Goal: Task Accomplishment & Management: Manage account settings

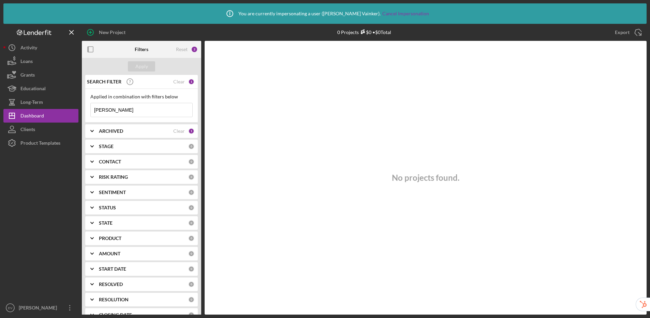
click at [183, 80] on div "SEARCH FILTER Clear 1" at bounding box center [139, 81] width 109 height 17
click at [179, 83] on div "Clear" at bounding box center [179, 81] width 12 height 5
click at [140, 67] on div "Apply" at bounding box center [141, 66] width 13 height 10
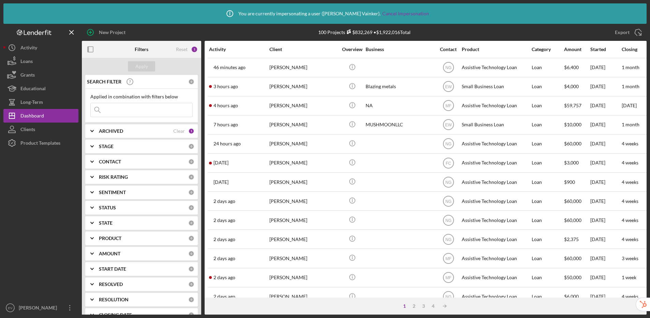
click at [130, 241] on div "PRODUCT" at bounding box center [143, 238] width 89 height 5
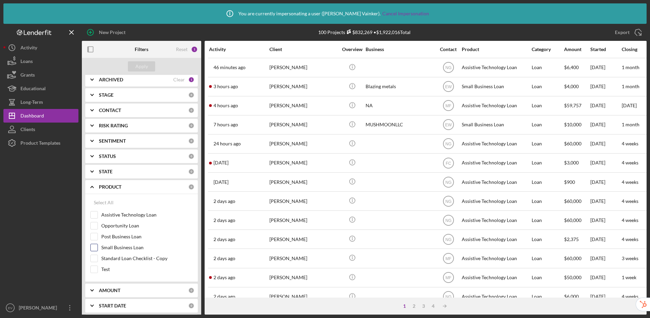
scroll to position [52, 0]
click at [91, 248] on input "Small Business Loan" at bounding box center [94, 247] width 7 height 7
checkbox input "true"
click at [141, 66] on div "Apply" at bounding box center [141, 66] width 13 height 10
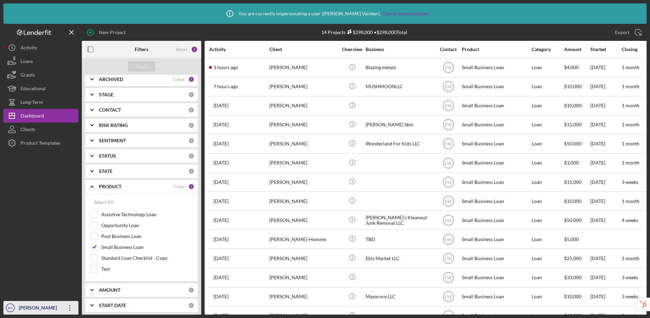
click at [20, 306] on div "Ellie Vainker" at bounding box center [39, 308] width 44 height 15
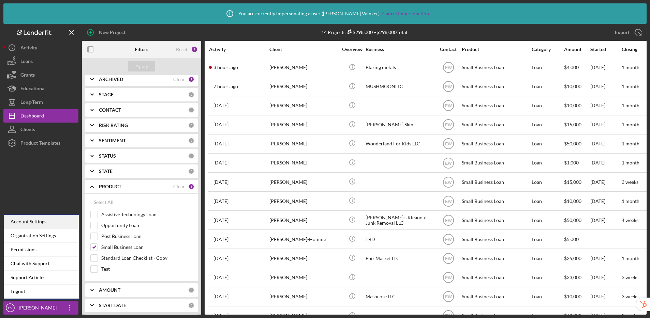
click at [37, 223] on div "Account Settings" at bounding box center [41, 222] width 75 height 14
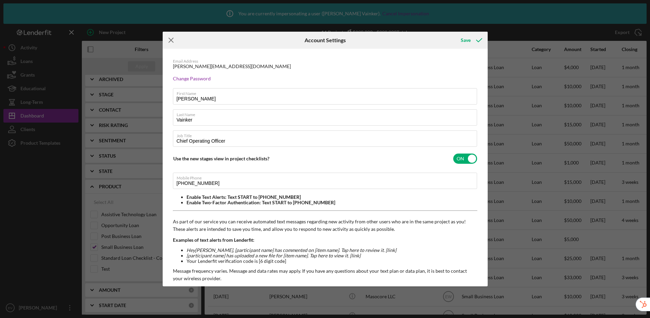
click at [169, 41] on icon "Icon/Menu Close" at bounding box center [171, 40] width 17 height 17
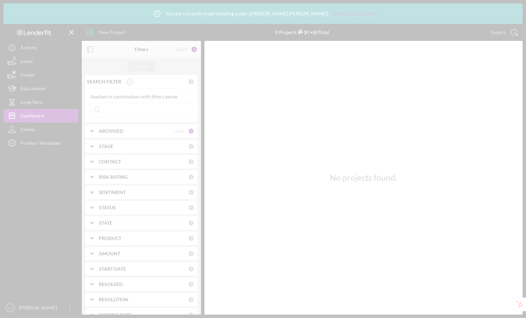
click at [123, 111] on div at bounding box center [263, 159] width 526 height 318
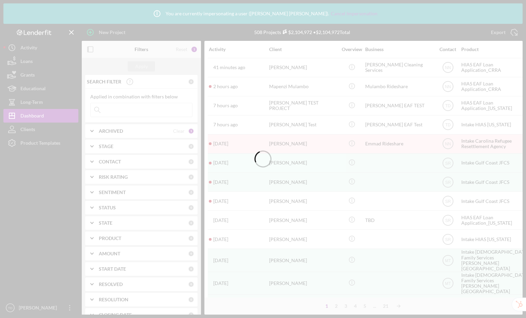
click at [126, 109] on div at bounding box center [263, 159] width 526 height 318
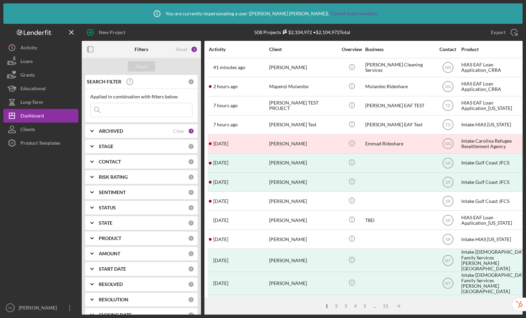
click at [126, 109] on input at bounding box center [142, 110] width 102 height 14
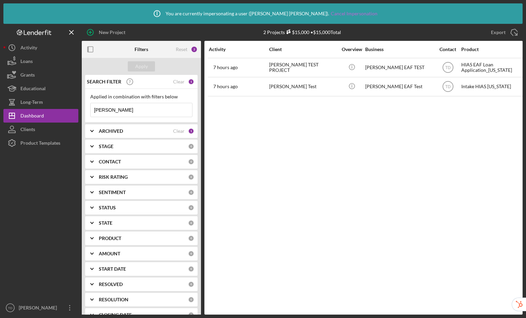
type input "margo"
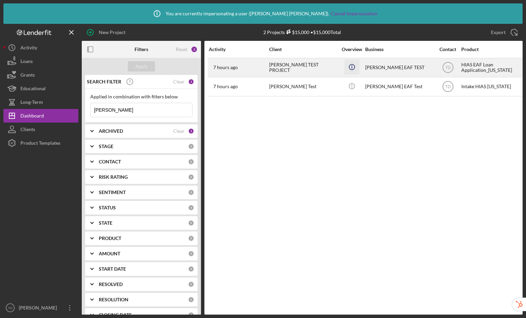
click at [353, 66] on icon "Icon/Info" at bounding box center [351, 66] width 15 height 15
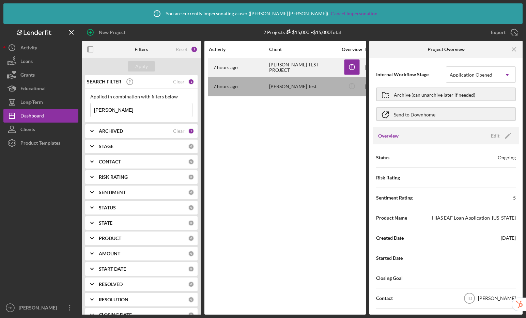
click at [255, 68] on div "7 hours ago Margo TEST PROJECT" at bounding box center [239, 68] width 60 height 18
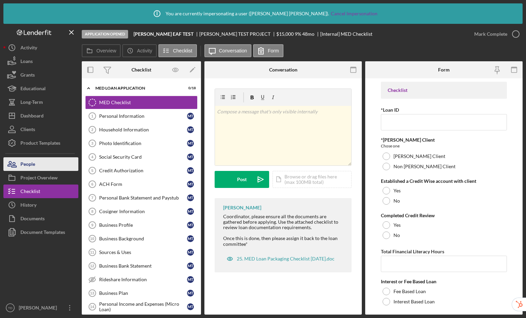
click at [56, 158] on button "People" at bounding box center [40, 164] width 75 height 14
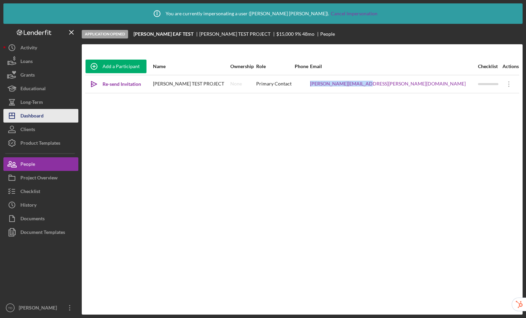
click at [40, 116] on div "Dashboard" at bounding box center [31, 116] width 23 height 15
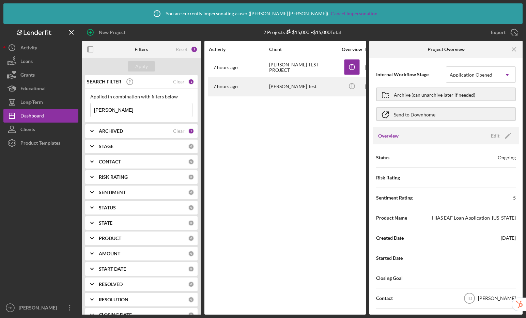
click at [237, 89] on time "7 hours ago" at bounding box center [225, 86] width 25 height 5
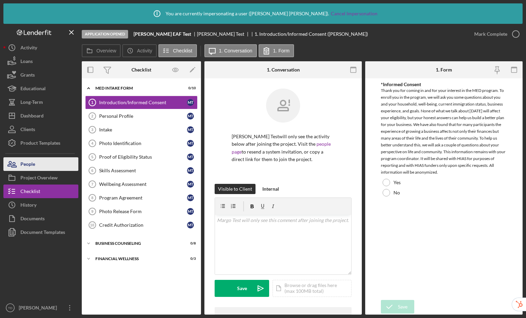
click at [65, 163] on button "People" at bounding box center [40, 164] width 75 height 14
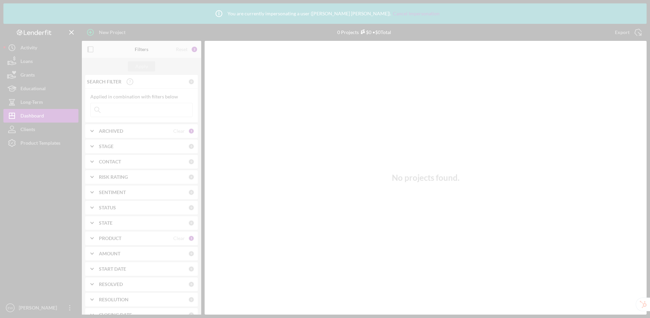
click at [29, 302] on div at bounding box center [325, 159] width 650 height 318
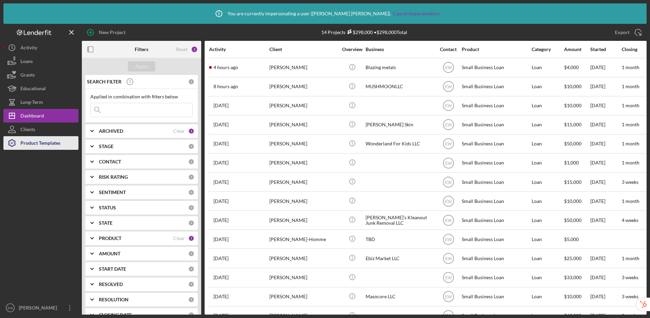
click at [38, 142] on div "Product Templates" at bounding box center [40, 143] width 40 height 15
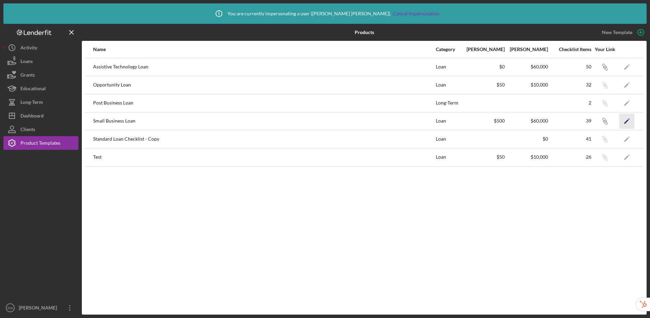
click at [626, 121] on polygon "button" at bounding box center [626, 121] width 5 height 5
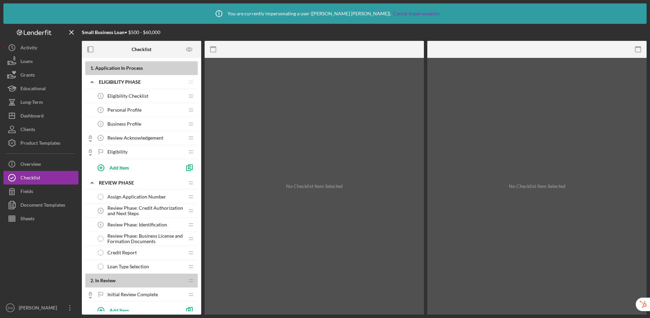
click at [141, 139] on span "Review Acknowledgement" at bounding box center [135, 137] width 56 height 5
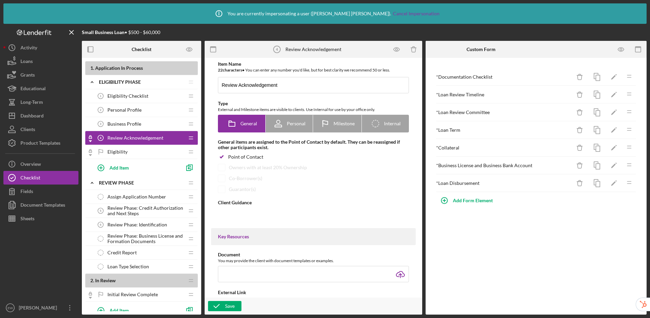
type textarea "<div>We use this form to provide information about the types of documents we ma…"
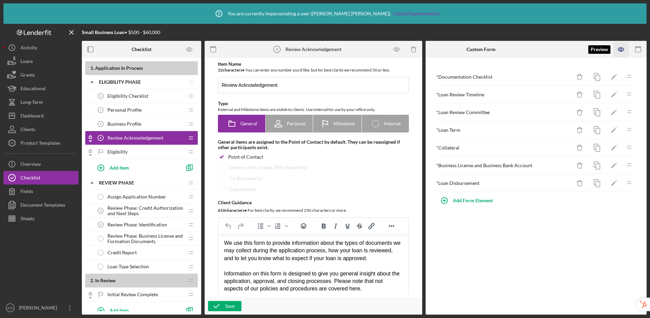
click at [620, 49] on icon "button" at bounding box center [620, 49] width 15 height 15
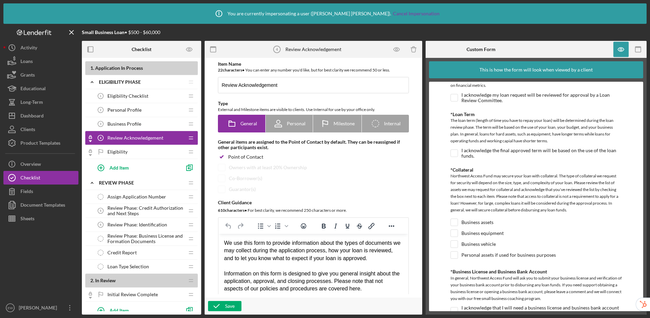
scroll to position [275, 0]
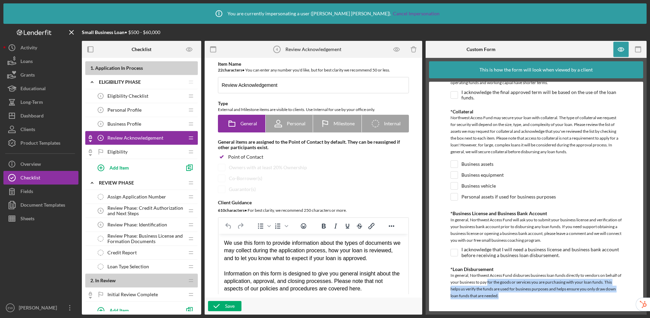
drag, startPoint x: 491, startPoint y: 280, endPoint x: 520, endPoint y: 290, distance: 30.2
click at [512, 301] on div "In general, Northwest Access Fund disburses business loan funds directly to ven…" at bounding box center [535, 286] width 171 height 29
click at [543, 289] on div "In general, Northwest Access Fund disburses business loan funds directly to ven…" at bounding box center [535, 286] width 171 height 29
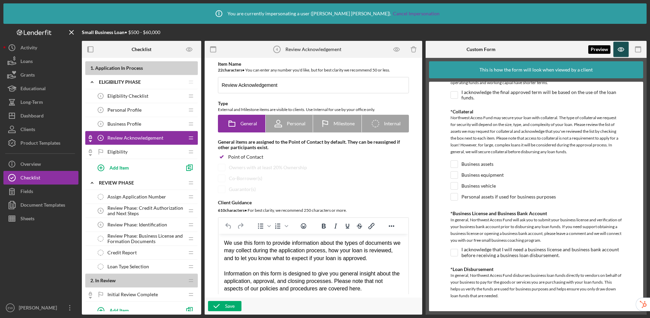
click at [620, 51] on icon "button" at bounding box center [621, 50] width 6 height 4
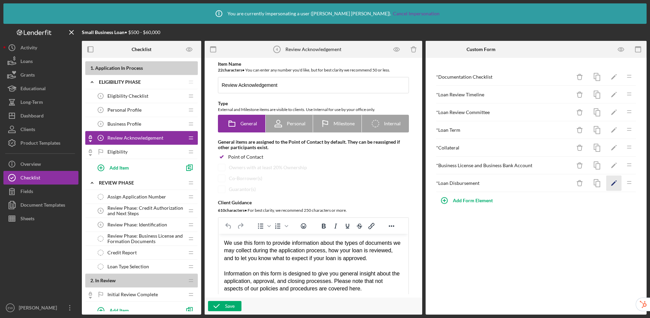
click at [615, 183] on icon "Icon/Edit" at bounding box center [613, 183] width 15 height 15
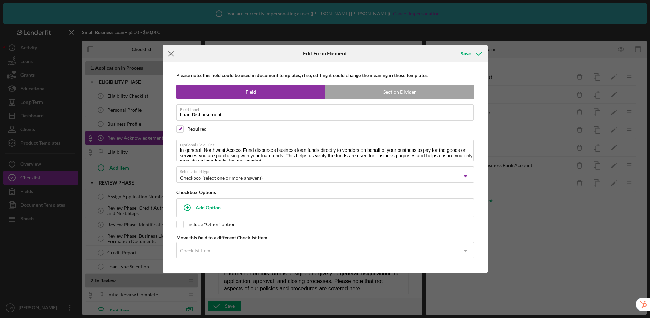
click at [171, 54] on line at bounding box center [171, 53] width 4 height 4
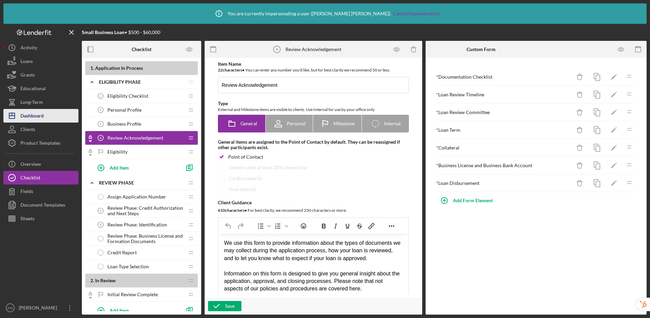
click at [40, 115] on div "Dashboard" at bounding box center [31, 116] width 23 height 15
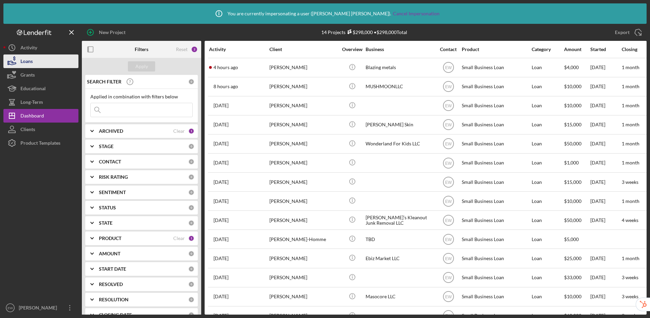
click at [28, 63] on div "Loans" at bounding box center [26, 62] width 12 height 15
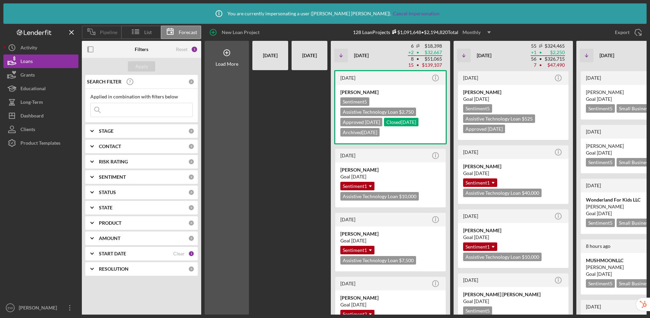
click at [97, 34] on icon at bounding box center [91, 31] width 17 height 17
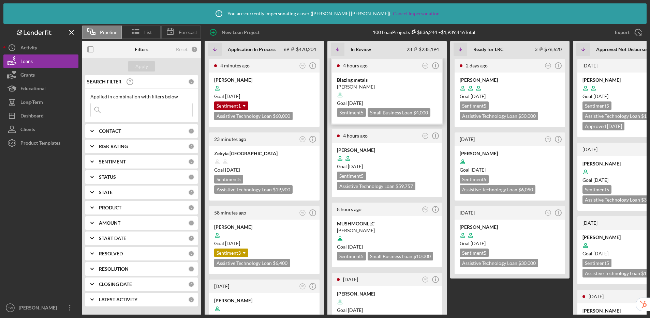
click at [403, 85] on div "Jeremiah Chasteen" at bounding box center [387, 86] width 100 height 7
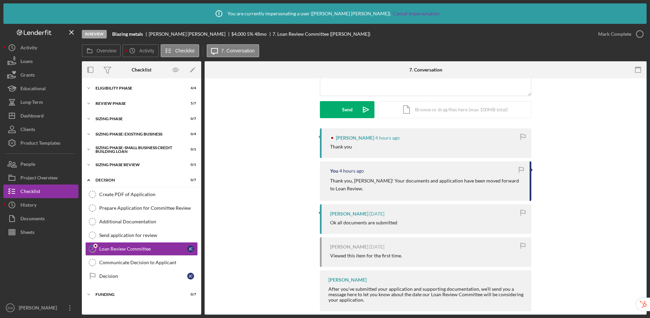
scroll to position [74, 0]
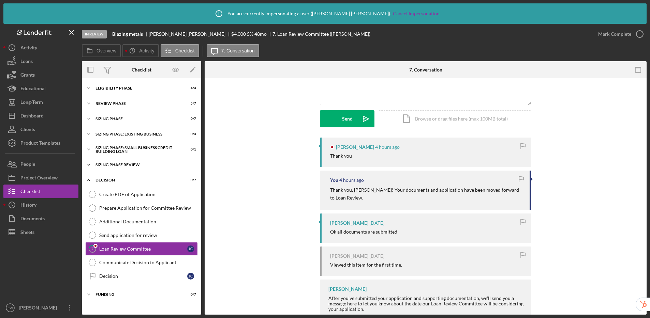
click at [121, 165] on div "Sizing Phase Review" at bounding box center [143, 165] width 97 height 4
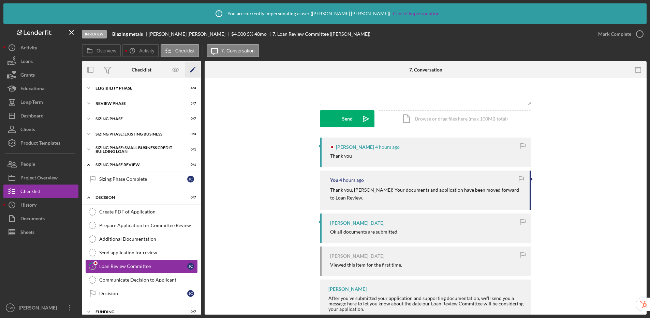
click at [191, 69] on icon "Icon/Edit" at bounding box center [192, 69] width 15 height 15
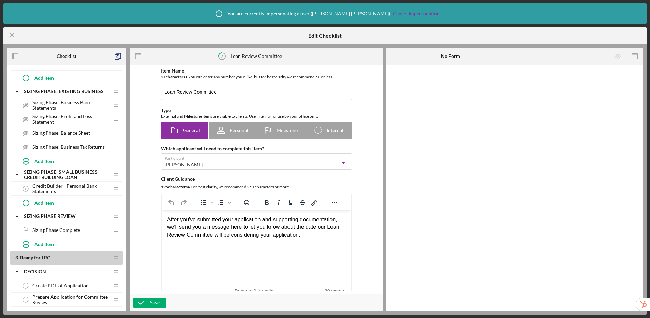
scroll to position [347, 0]
click at [52, 230] on span "Sizing Phase Complete" at bounding box center [56, 228] width 48 height 5
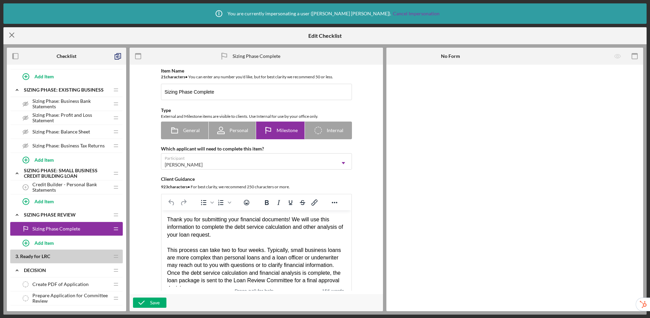
click at [13, 34] on icon "Icon/Menu Close" at bounding box center [11, 35] width 17 height 17
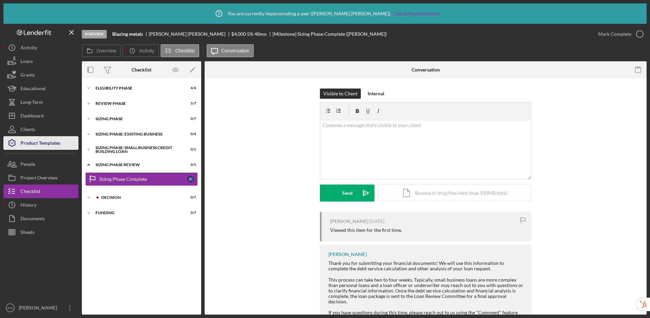
click at [37, 147] on div "Product Templates" at bounding box center [40, 143] width 40 height 15
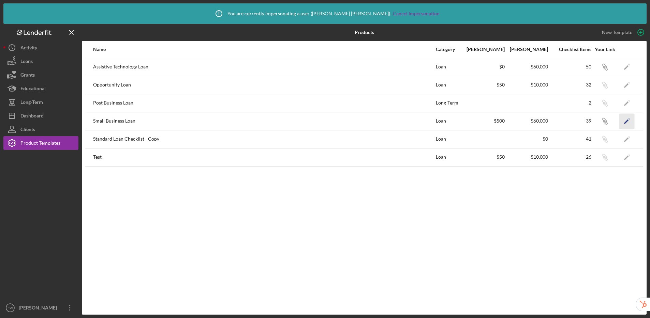
click at [626, 123] on icon "Icon/Edit" at bounding box center [626, 120] width 15 height 15
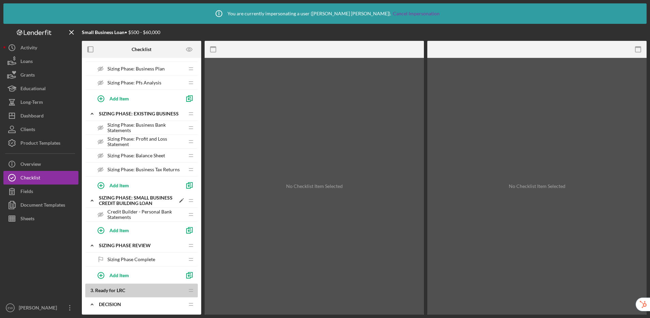
scroll to position [374, 0]
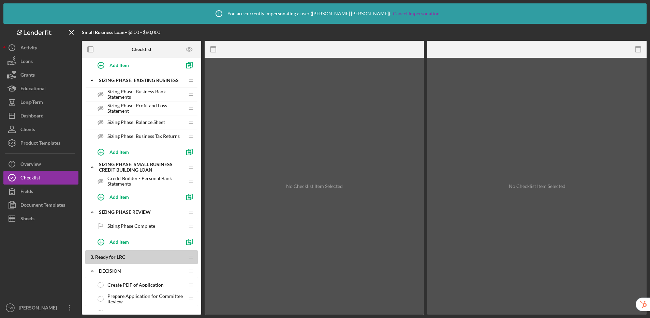
click at [142, 226] on span "Sizing Phase Complete" at bounding box center [131, 226] width 48 height 5
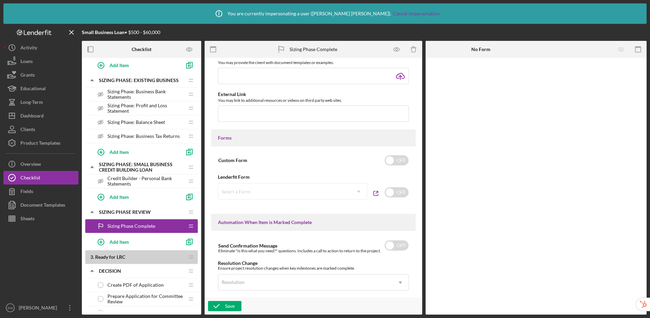
scroll to position [397, 0]
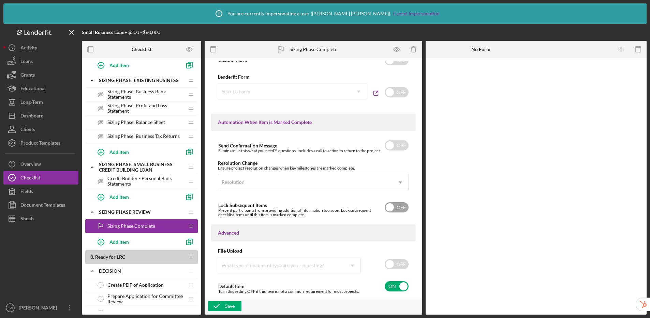
click at [396, 209] on input "checkbox" at bounding box center [396, 207] width 24 height 10
checkbox input "true"
click at [226, 305] on div "Save" at bounding box center [230, 306] width 10 height 10
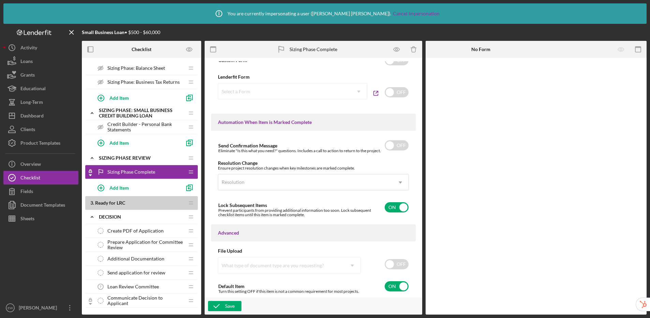
scroll to position [432, 0]
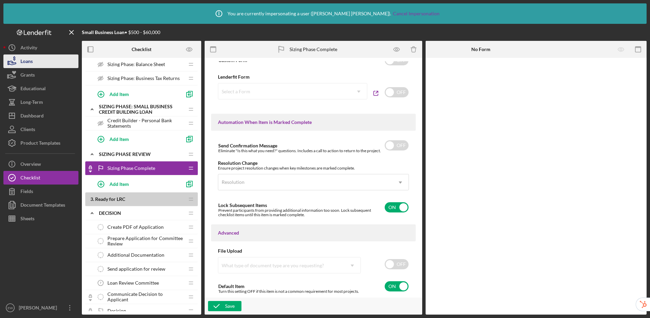
click at [30, 61] on div "Loans" at bounding box center [26, 62] width 12 height 15
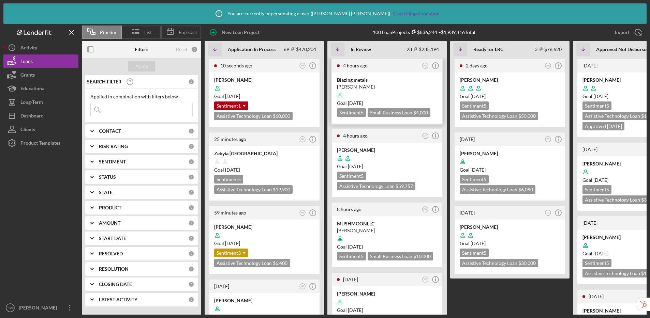
click at [408, 87] on div "Jeremiah Chasteen" at bounding box center [387, 86] width 100 height 7
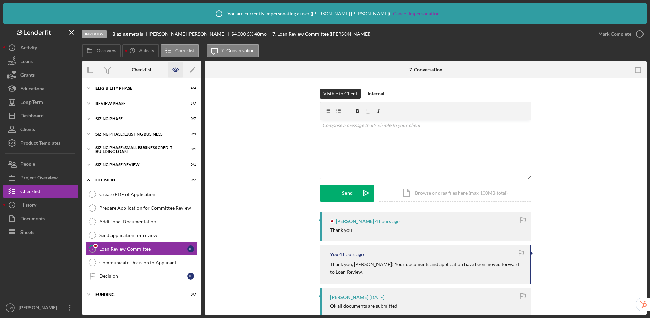
click at [177, 72] on icon "button" at bounding box center [175, 69] width 15 height 15
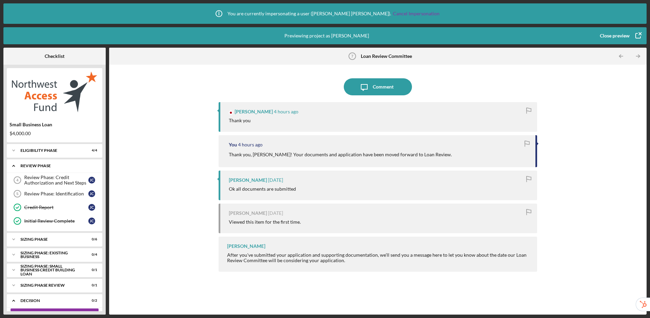
click at [16, 166] on icon "Icon/Expander" at bounding box center [14, 166] width 14 height 14
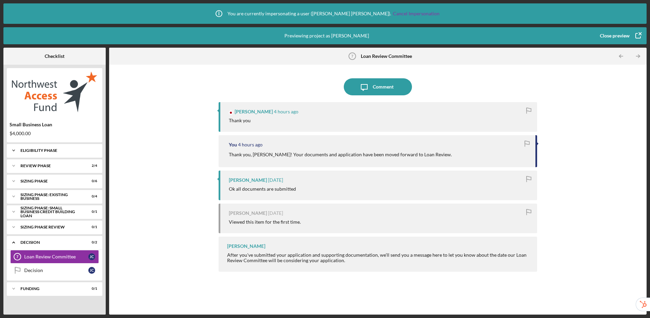
click at [35, 154] on div "Icon/Expander Eligibility Phase 4 / 4" at bounding box center [54, 151] width 95 height 14
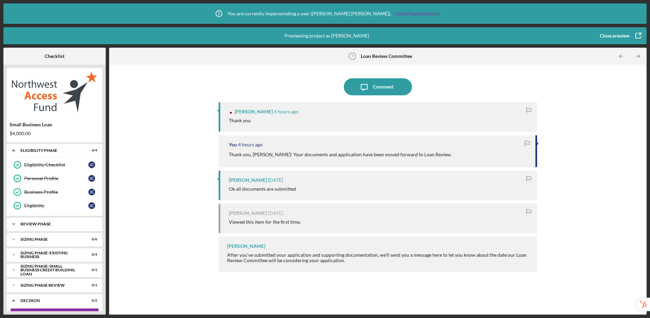
click at [37, 226] on div "REVIEW PHASE" at bounding box center [56, 224] width 73 height 4
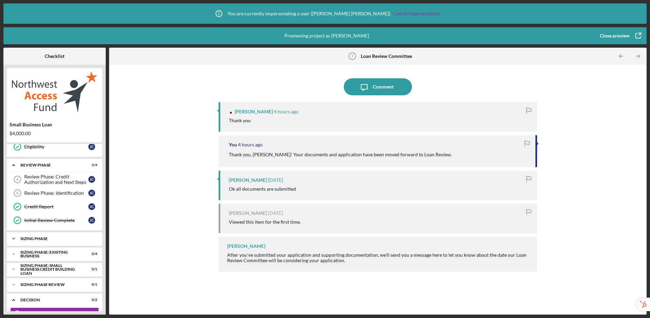
scroll to position [65, 0]
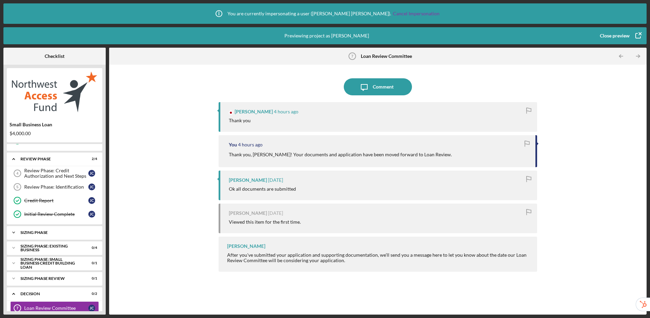
click at [39, 235] on div "Icon/Expander Sizing Phase 0 / 6" at bounding box center [54, 233] width 95 height 14
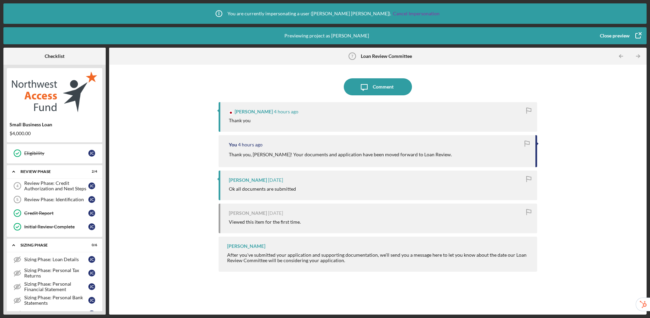
scroll to position [0, 0]
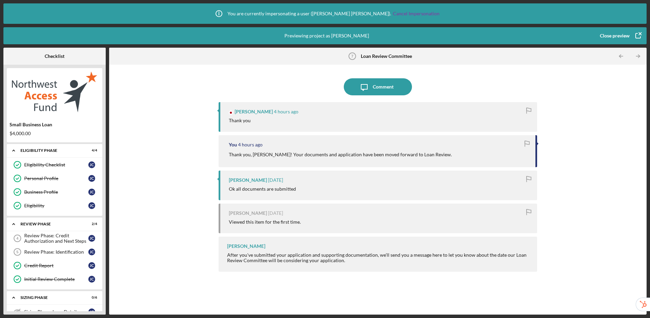
click at [621, 41] on div "Close preview" at bounding box center [614, 36] width 30 height 14
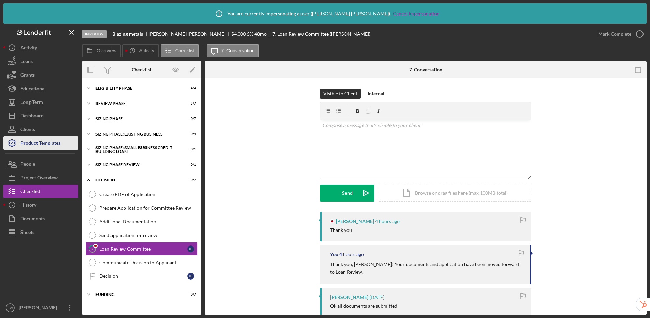
click at [71, 147] on button "Product Templates" at bounding box center [40, 143] width 75 height 14
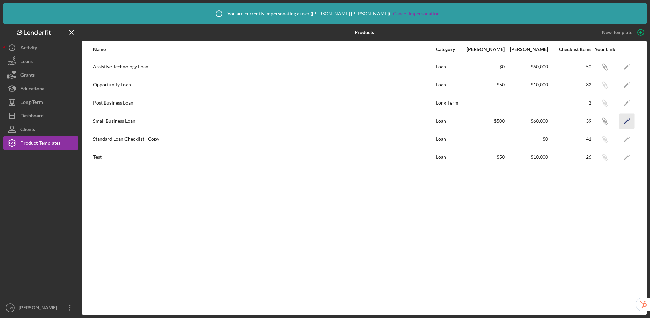
click at [626, 121] on polygon "button" at bounding box center [626, 121] width 5 height 5
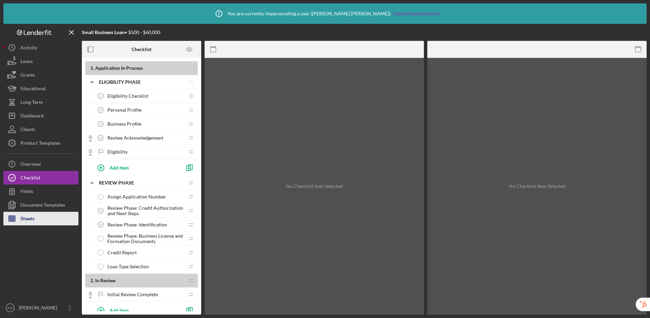
click at [39, 222] on button "Sheets" at bounding box center [40, 219] width 75 height 14
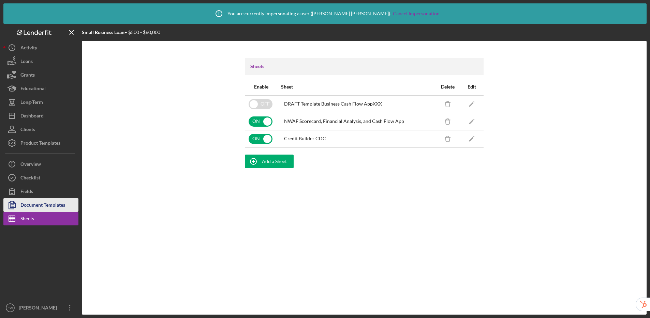
click at [52, 202] on div "Document Templates" at bounding box center [42, 205] width 45 height 15
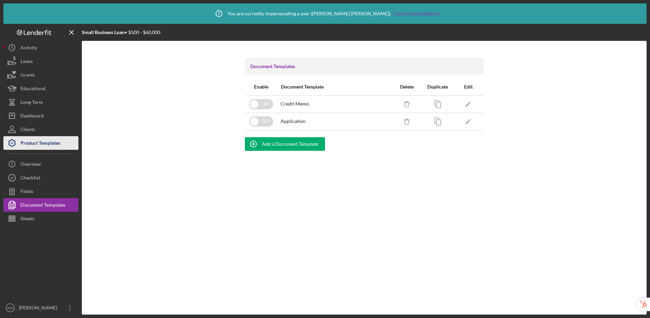
click at [51, 144] on div "Product Templates" at bounding box center [40, 143] width 40 height 15
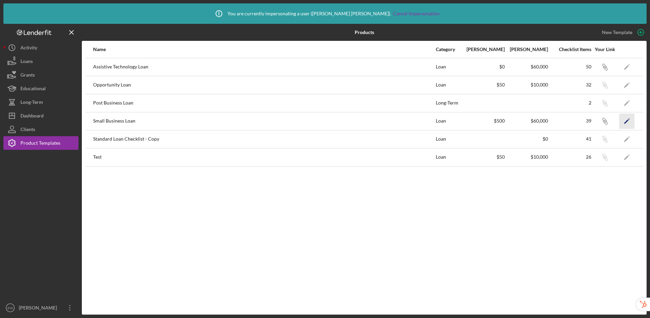
click at [626, 123] on icon "Icon/Edit" at bounding box center [626, 120] width 15 height 15
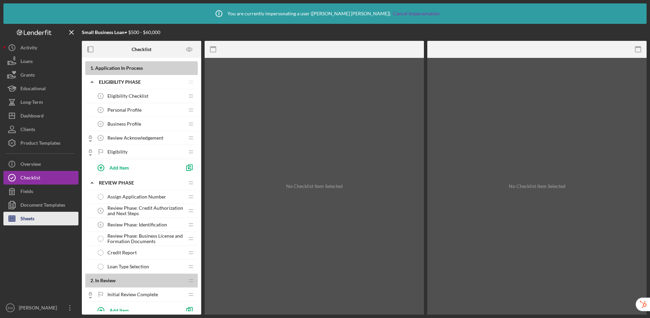
click at [29, 221] on div "Sheets" at bounding box center [27, 219] width 14 height 15
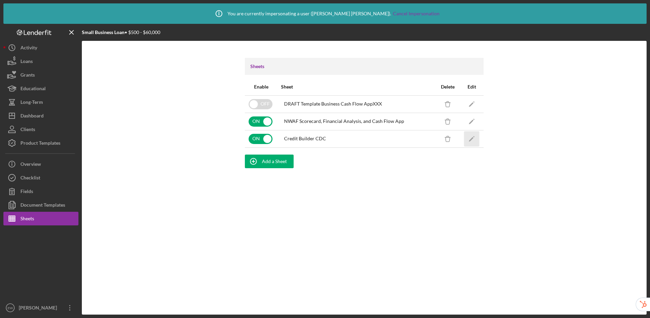
click at [471, 143] on icon "Icon/Edit" at bounding box center [471, 138] width 15 height 15
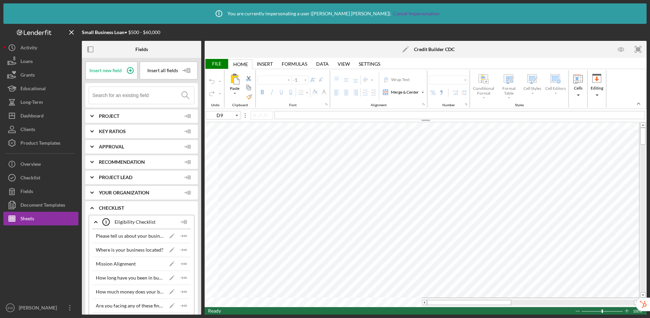
type input "Arial"
type input "10"
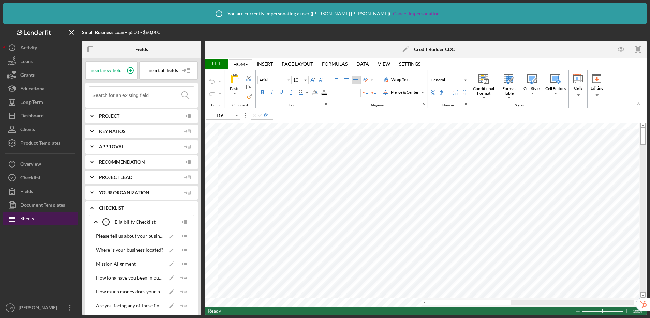
click at [36, 215] on button "Sheets" at bounding box center [40, 219] width 75 height 14
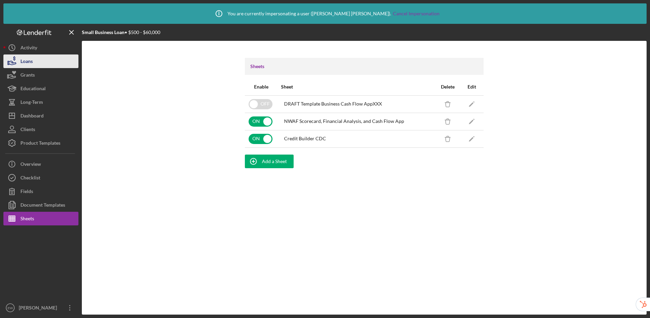
click at [42, 63] on button "Loans" at bounding box center [40, 62] width 75 height 14
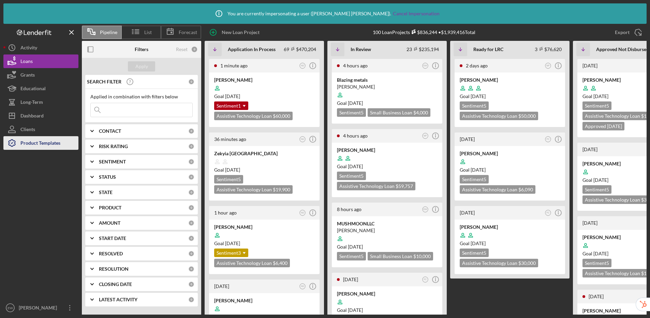
click at [46, 146] on div "Product Templates" at bounding box center [40, 143] width 40 height 15
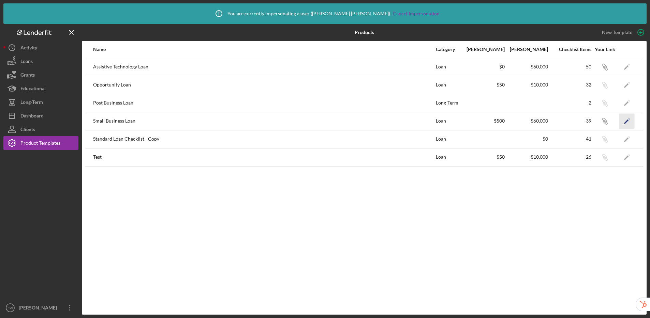
click at [629, 120] on icon "Icon/Edit" at bounding box center [626, 120] width 15 height 15
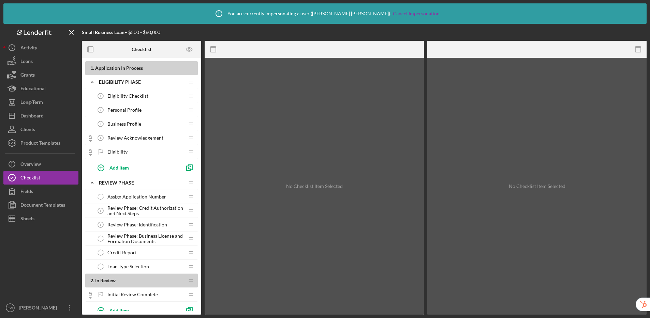
click at [131, 138] on span "Review Acknowledgement" at bounding box center [135, 137] width 56 height 5
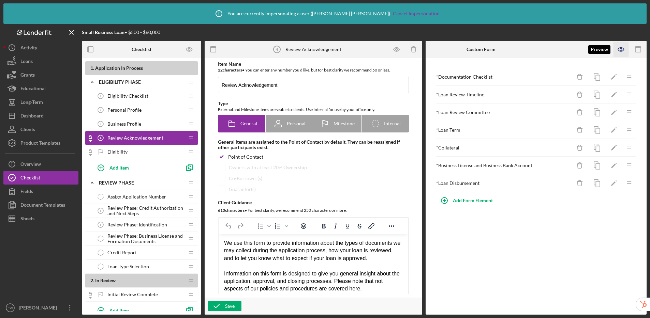
click at [622, 50] on icon "button" at bounding box center [620, 49] width 15 height 15
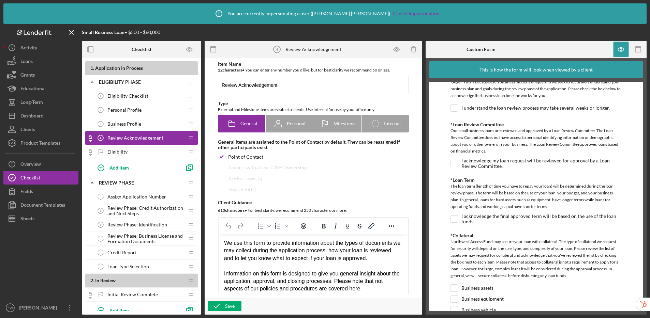
scroll to position [275, 0]
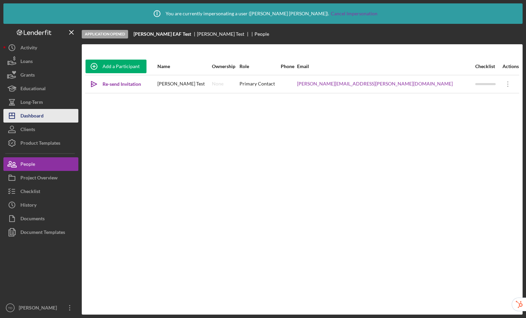
click at [51, 117] on button "Icon/Dashboard Dashboard" at bounding box center [40, 116] width 75 height 14
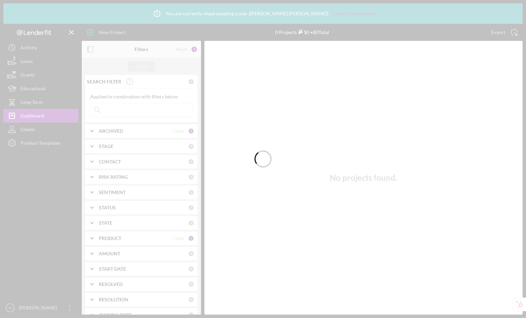
drag, startPoint x: 148, startPoint y: 108, endPoint x: 152, endPoint y: 109, distance: 4.4
click at [148, 108] on div at bounding box center [263, 159] width 526 height 318
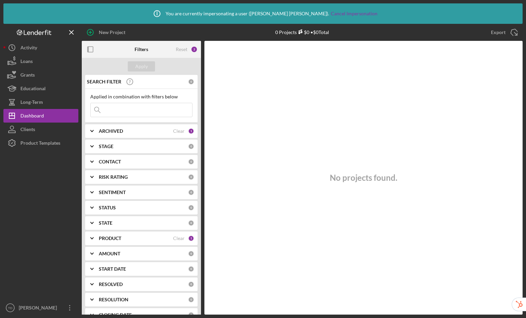
click at [154, 110] on input at bounding box center [142, 110] width 102 height 14
click at [156, 113] on input at bounding box center [142, 110] width 102 height 14
click at [28, 144] on div "Product Templates" at bounding box center [40, 143] width 40 height 15
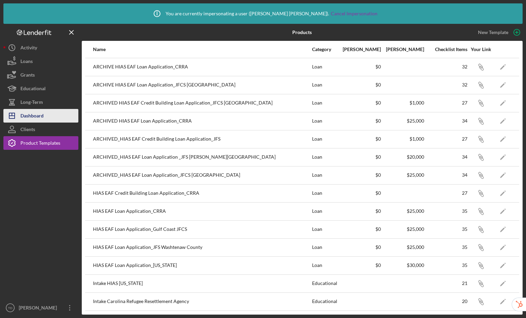
click at [37, 110] on div "Dashboard" at bounding box center [31, 116] width 23 height 15
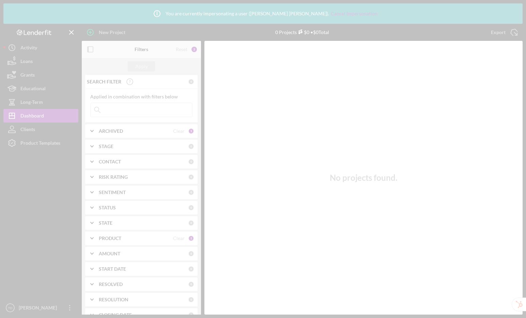
click at [129, 110] on div at bounding box center [263, 159] width 526 height 318
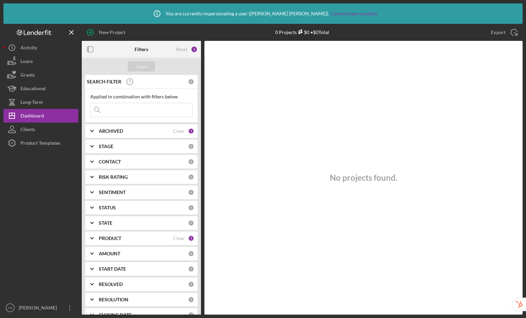
click at [129, 110] on input at bounding box center [142, 110] width 102 height 14
type input "margo"
click at [176, 237] on div "Clear" at bounding box center [179, 238] width 12 height 5
click at [143, 65] on div "Apply" at bounding box center [141, 66] width 13 height 10
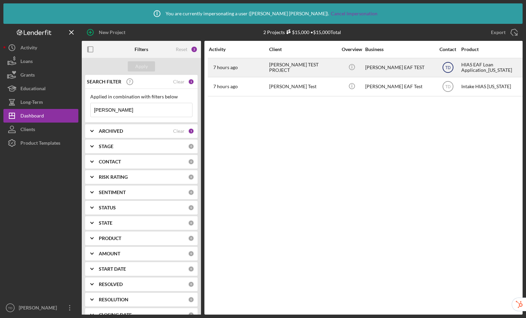
click at [448, 67] on text "TD" at bounding box center [447, 67] width 5 height 5
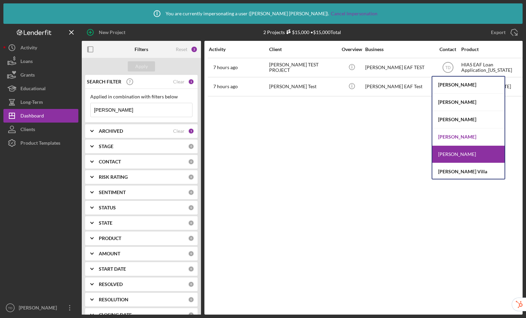
scroll to position [36, 0]
click at [370, 165] on div "Activity Client Overview Business Contact Product Category Amount Started Closi…" at bounding box center [363, 178] width 318 height 274
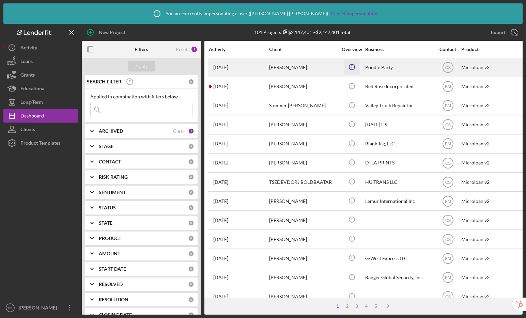
click at [351, 66] on icon "Icon/Info" at bounding box center [351, 66] width 15 height 15
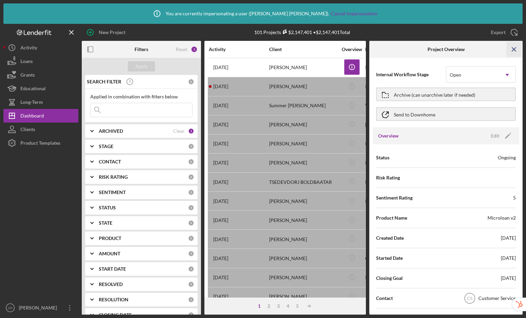
click at [512, 49] on icon "Icon/Menu Close" at bounding box center [514, 49] width 15 height 15
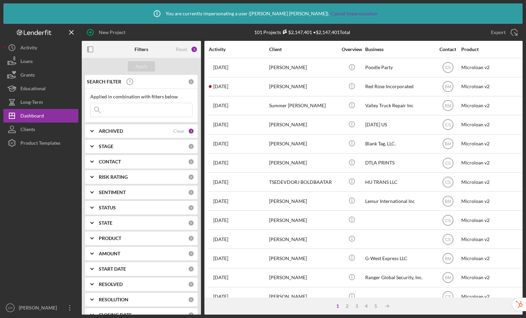
click at [162, 131] on div "ARCHIVED" at bounding box center [136, 130] width 74 height 5
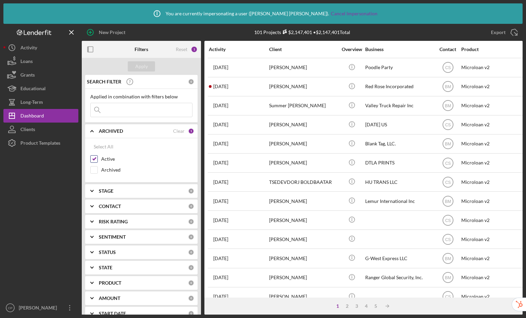
click at [95, 161] on input "Active" at bounding box center [94, 159] width 7 height 7
checkbox input "false"
click at [93, 171] on input "Archived" at bounding box center [94, 170] width 7 height 7
checkbox input "true"
click at [149, 66] on button "Apply" at bounding box center [141, 66] width 27 height 10
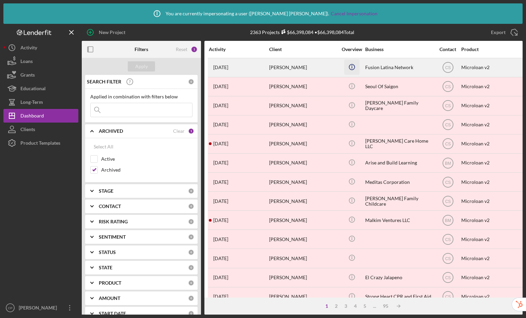
click at [352, 67] on icon "Icon/Info" at bounding box center [351, 66] width 15 height 15
